Goal: Obtain resource: Download file/media

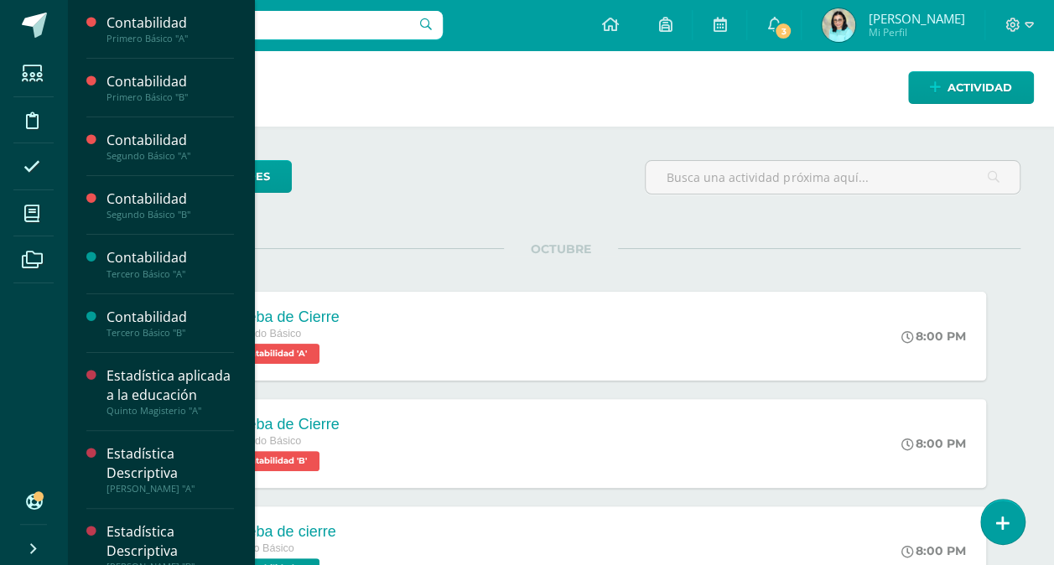
scroll to position [39, 0]
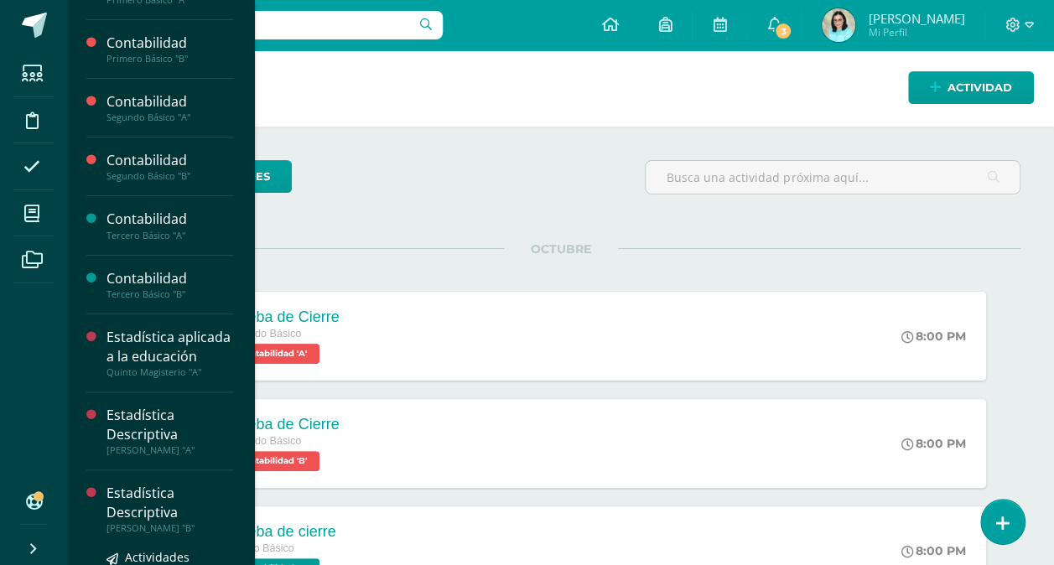
click at [146, 522] on div "Estadística Descriptiva" at bounding box center [169, 503] width 127 height 39
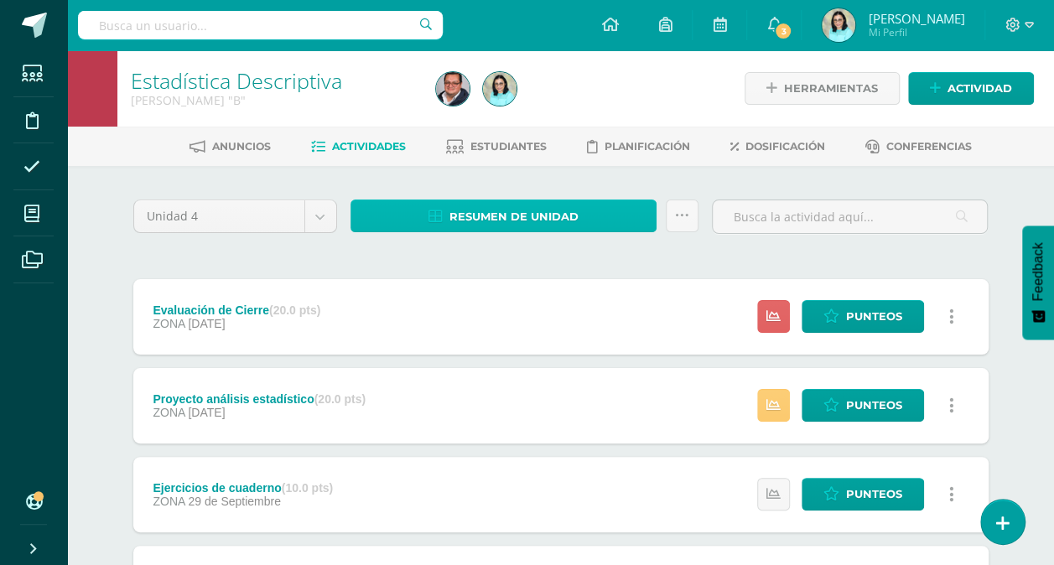
click at [468, 211] on span "Resumen de unidad" at bounding box center [513, 216] width 129 height 31
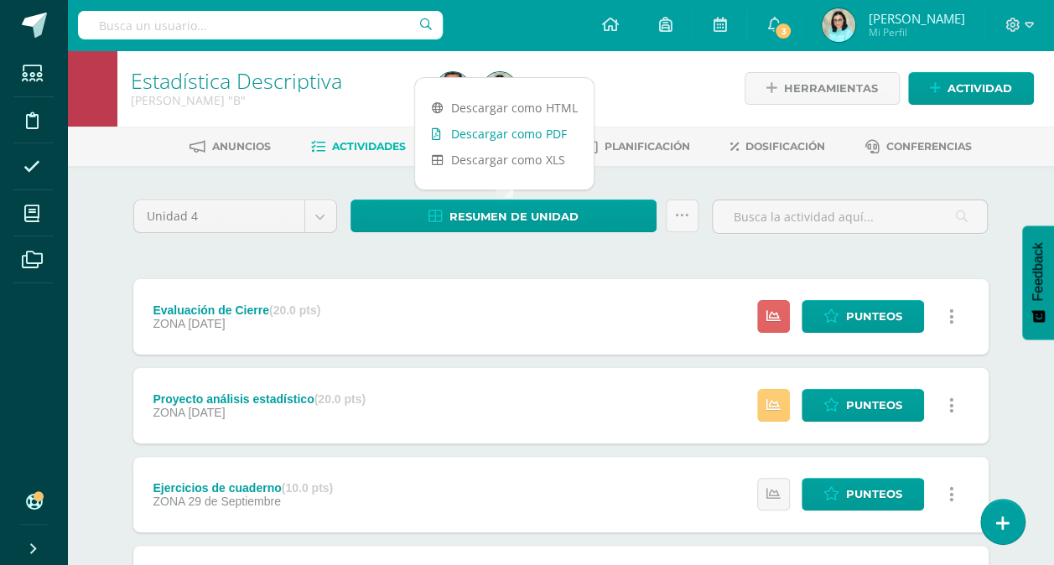
click at [484, 131] on link "Descargar como PDF" at bounding box center [504, 134] width 179 height 26
click at [238, 238] on div "Unidad 4 Unidad 1 Unidad 2 Unidad 3 Unidad 4" at bounding box center [235, 224] width 217 height 48
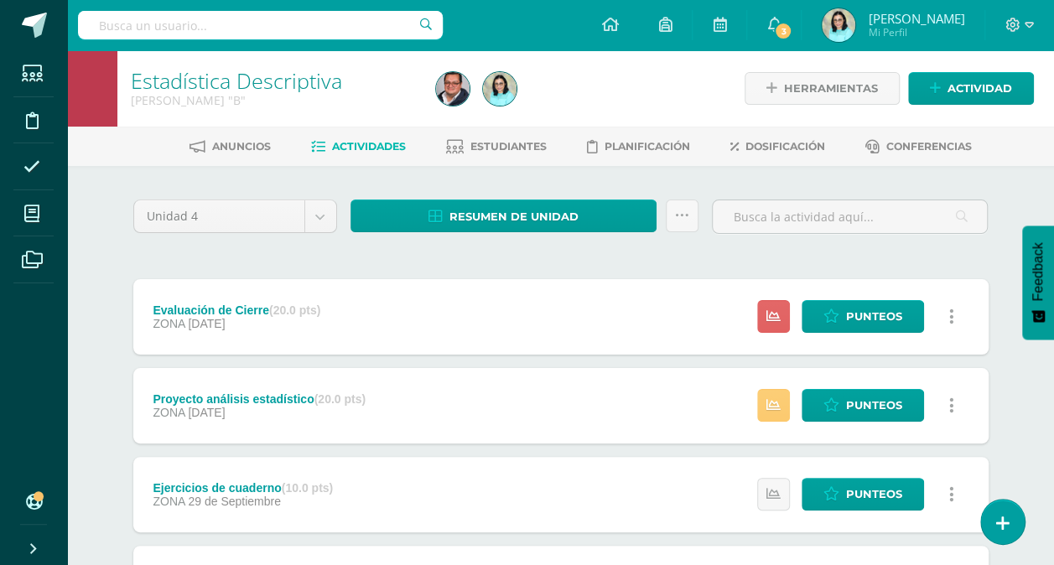
scroll to position [93, 0]
